Goal: Task Accomplishment & Management: Use online tool/utility

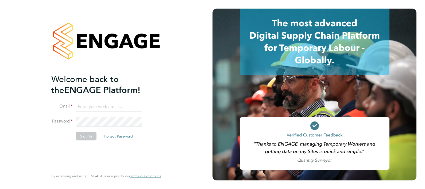
type input "andy.manley@vistry.co.uk"
click at [82, 136] on button "Sign In" at bounding box center [86, 135] width 20 height 9
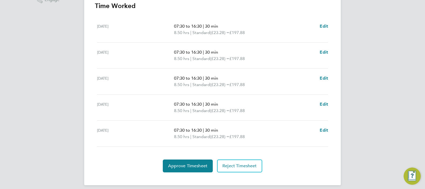
scroll to position [162, 0]
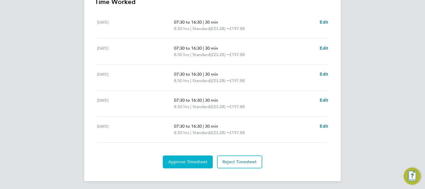
click at [188, 163] on span "Approve Timesheet" at bounding box center [187, 161] width 39 height 5
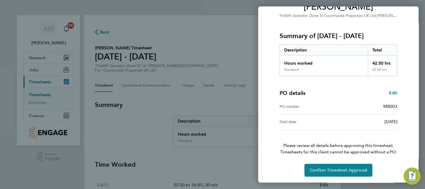
scroll to position [52, 0]
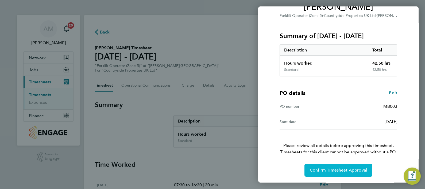
click at [324, 170] on span "Confirm Timesheet Approval" at bounding box center [338, 169] width 57 height 5
